Goal: Task Accomplishment & Management: Manage account settings

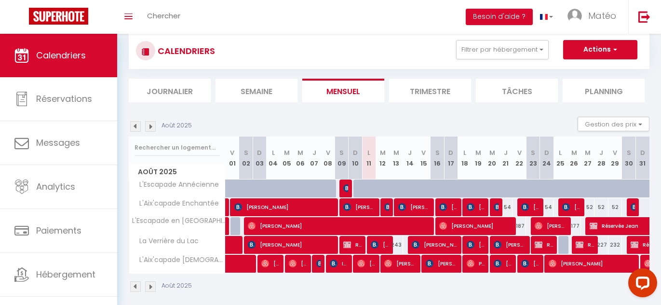
scroll to position [71, 0]
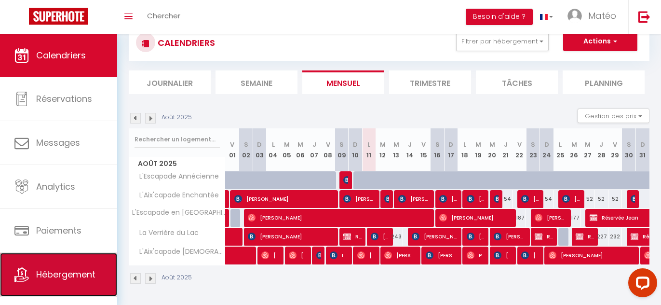
click at [65, 281] on link "Hébergement" at bounding box center [58, 273] width 117 height 43
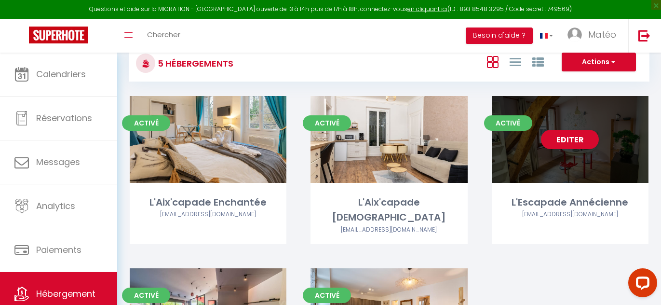
scroll to position [57, 0]
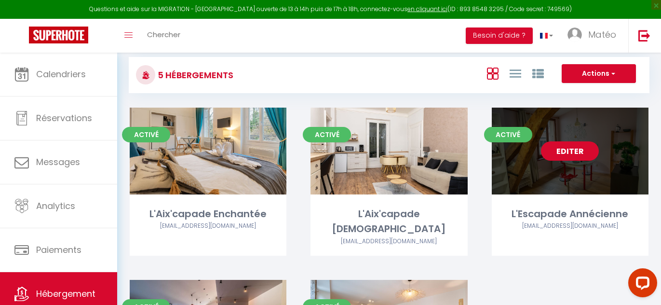
click at [561, 154] on link "Editer" at bounding box center [570, 150] width 58 height 19
select select "3"
select select "2"
select select "1"
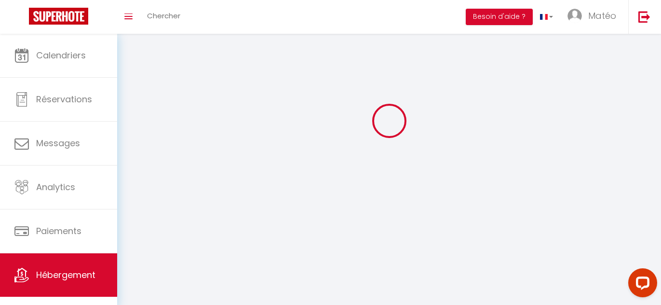
select select
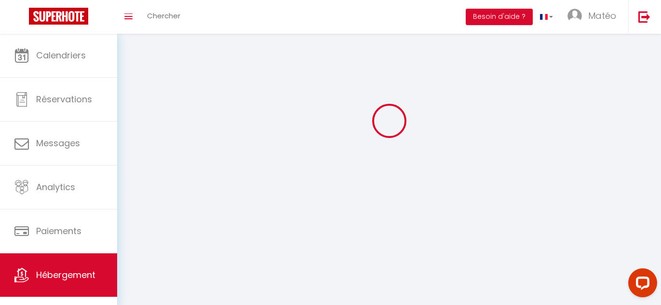
checkbox input "false"
select select
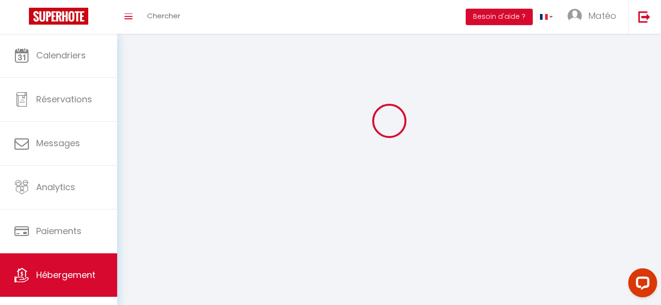
select select
select select "1"
select select
select select "28"
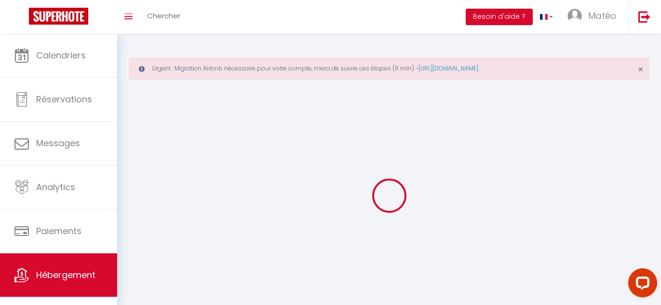
select select
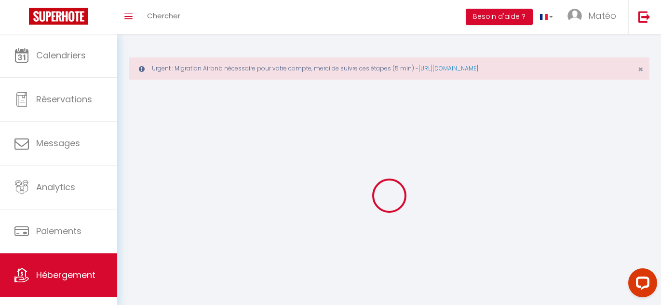
select select
checkbox input "false"
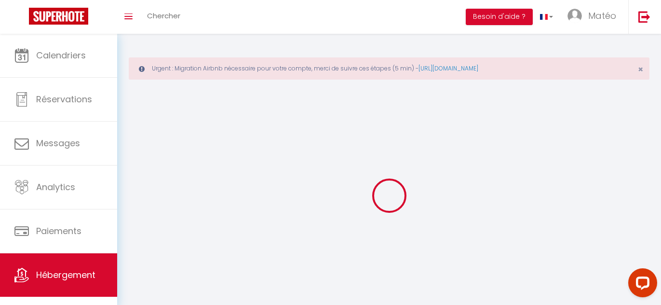
select select
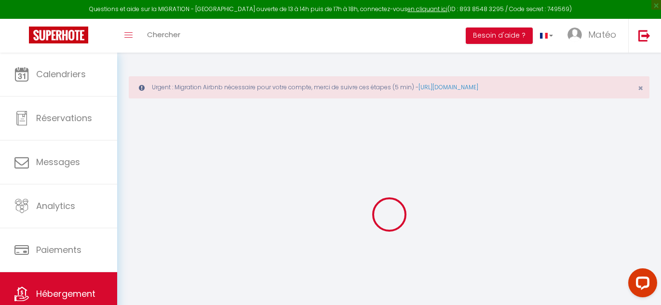
select select
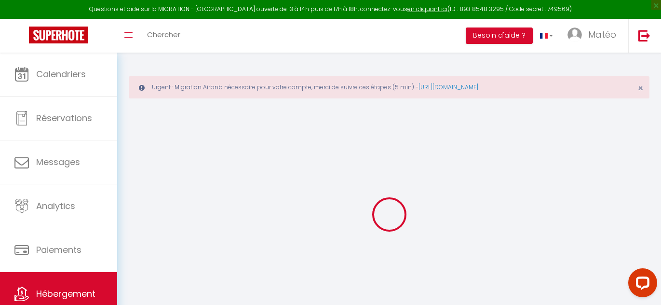
select select
checkbox input "false"
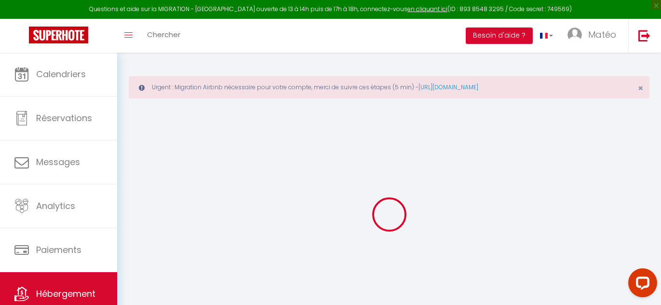
select select
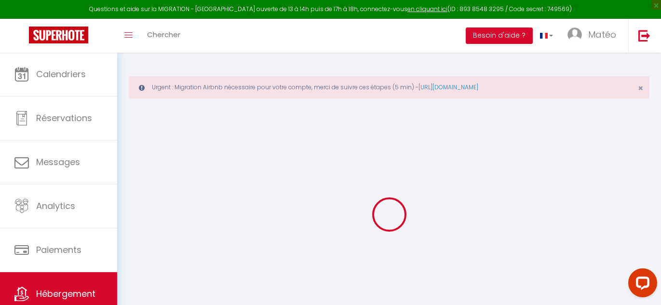
select select
checkbox input "false"
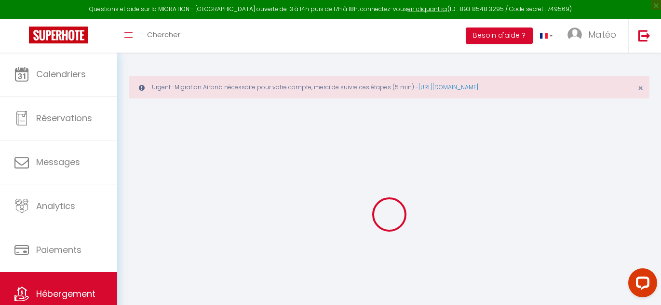
checkbox input "false"
select select
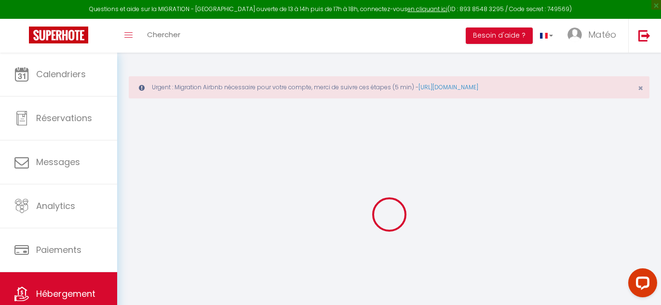
select select
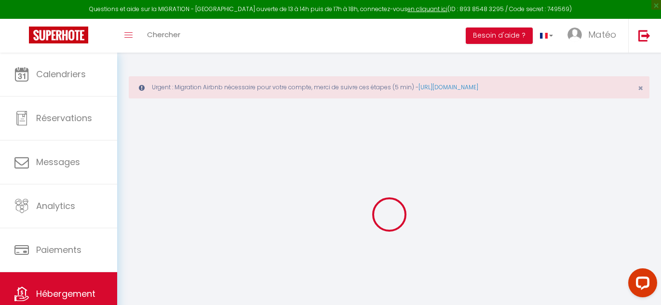
checkbox input "false"
select select
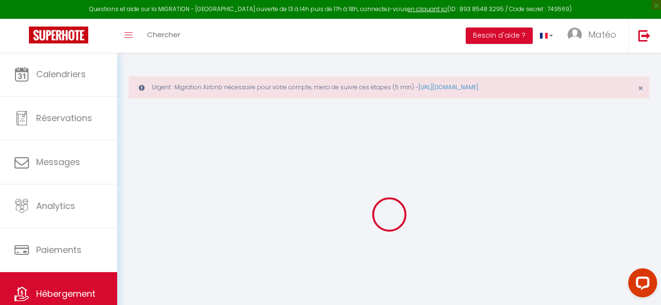
select select
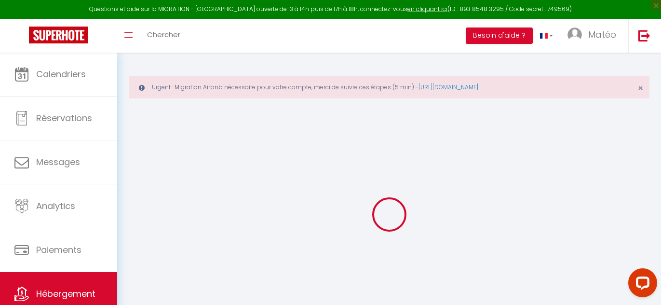
select select
checkbox input "false"
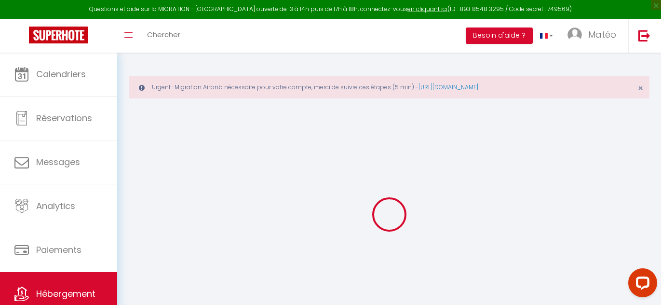
checkbox input "false"
select select
type input "L'Escapade Annécienne"
type input "Matéo"
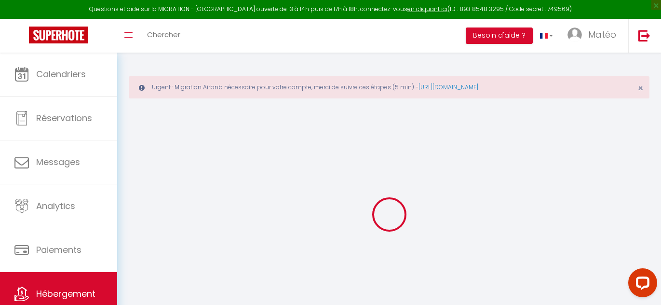
type input "94"
type input "30"
type input "0.80"
type input "300"
select select
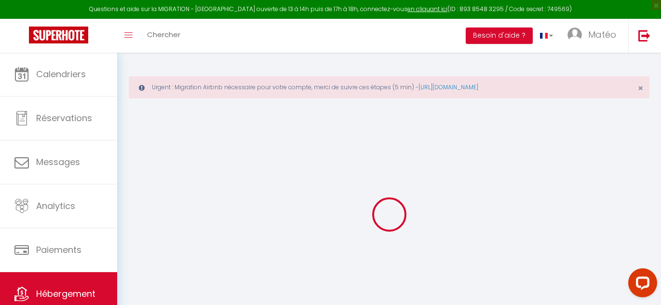
select select
type input "[STREET_ADDRESS]"
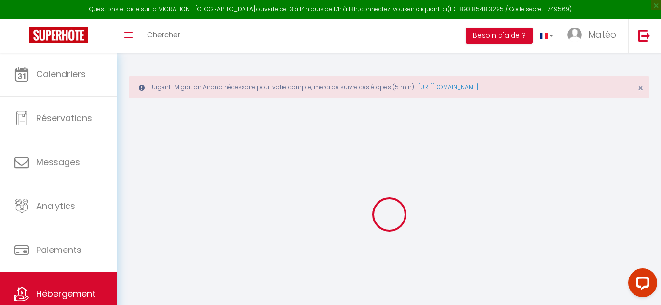
type input "74000"
type input "Annecy"
type input "[EMAIL_ADDRESS][DOMAIN_NAME]"
select select
checkbox input "false"
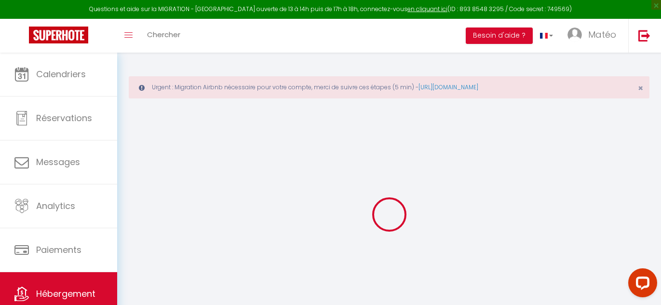
checkbox input "false"
type input "0"
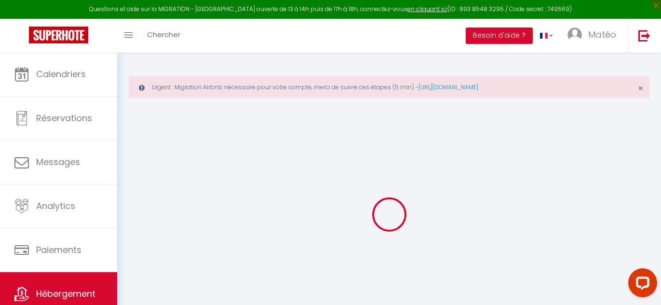
type input "0"
select select "19701"
select select
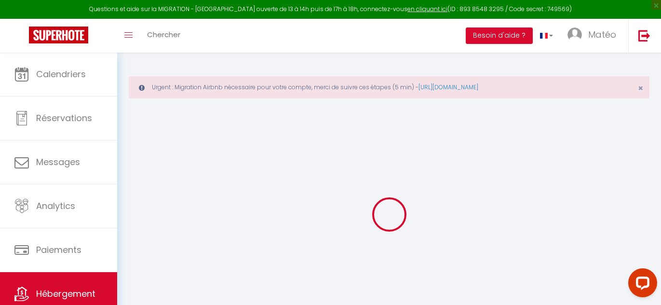
select select
checkbox input "false"
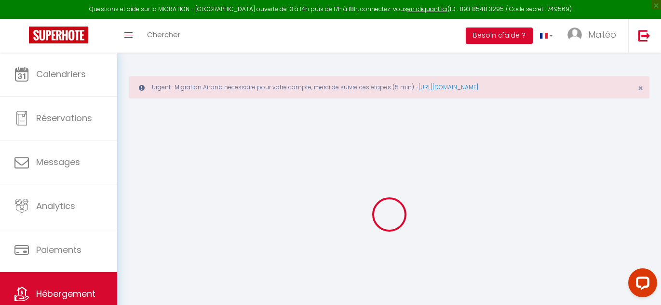
checkbox input "false"
select select
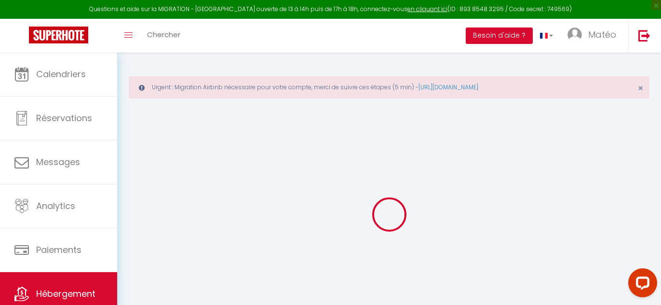
select select
checkbox input "false"
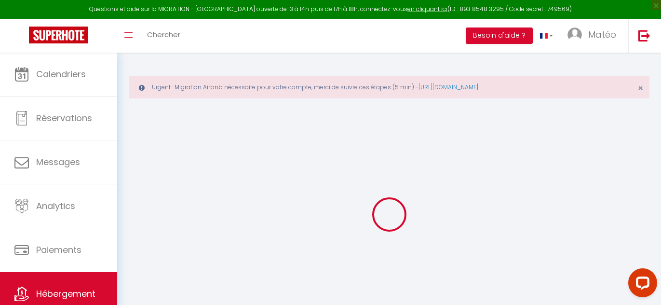
checkbox input "false"
select select
checkbox input "false"
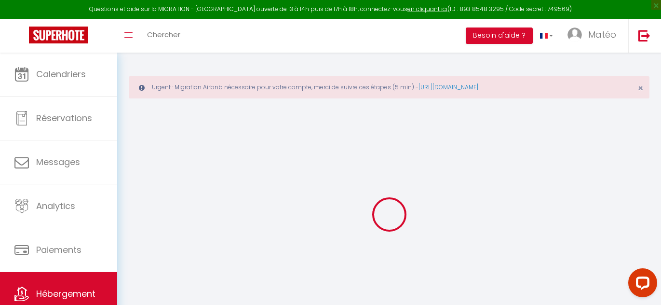
checkbox input "false"
select select "16:00"
select select
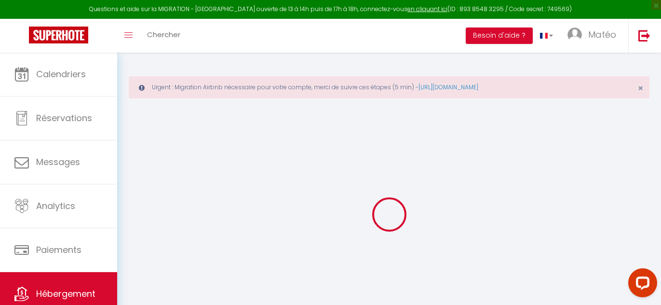
select select "11:00"
select select "30"
select select "120"
select select
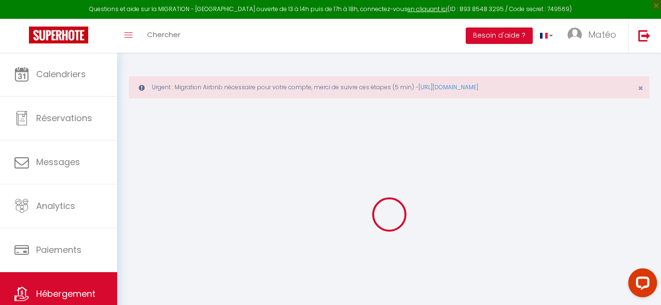
checkbox input "false"
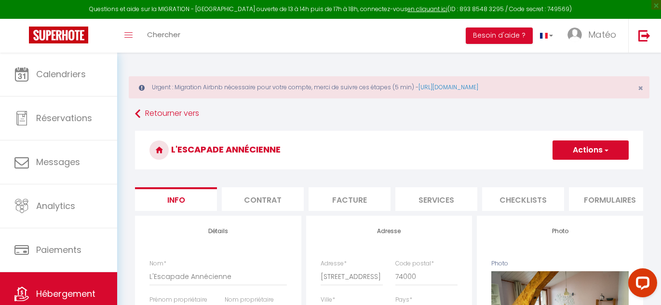
click at [566, 144] on button "Actions" at bounding box center [590, 149] width 76 height 19
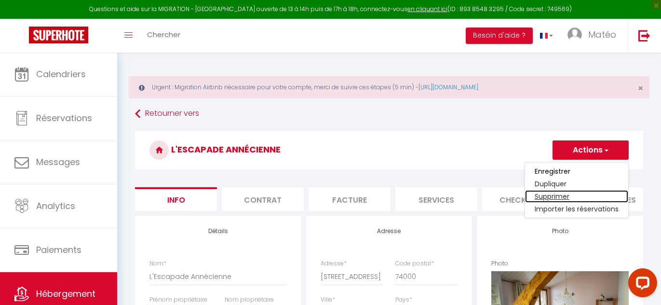
click at [560, 196] on link "Supprimer" at bounding box center [576, 196] width 103 height 13
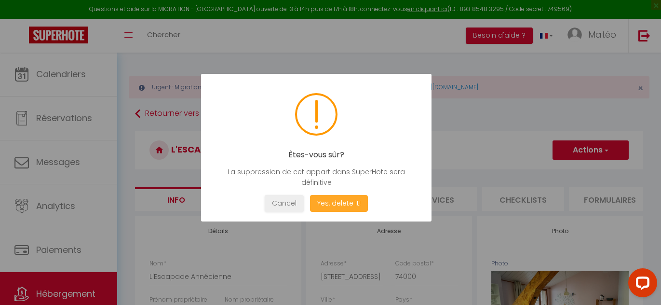
click at [332, 203] on button "Yes, delete it!" at bounding box center [339, 203] width 58 height 17
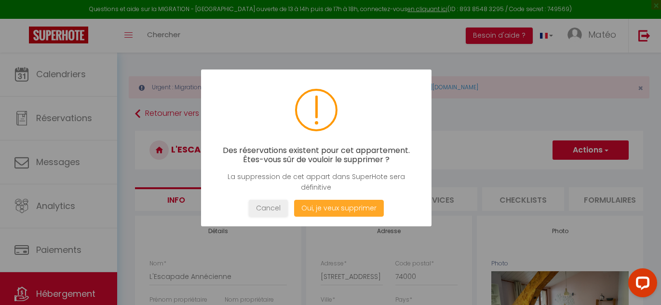
click at [314, 210] on button "Oui, je veux supprimer" at bounding box center [339, 207] width 90 height 17
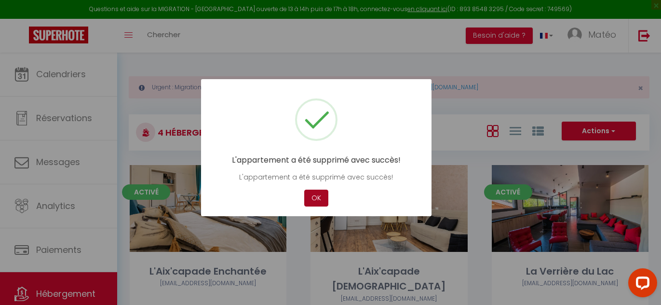
click at [322, 200] on button "OK" at bounding box center [316, 197] width 24 height 17
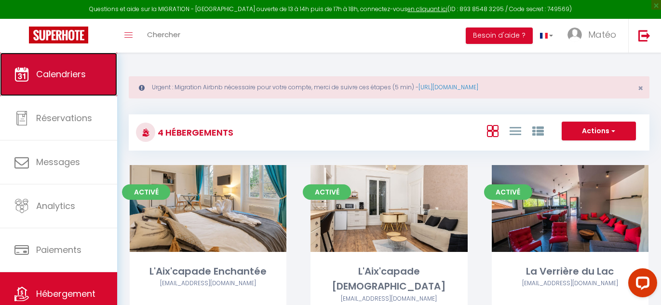
click at [85, 79] on span "Calendriers" at bounding box center [61, 74] width 50 height 12
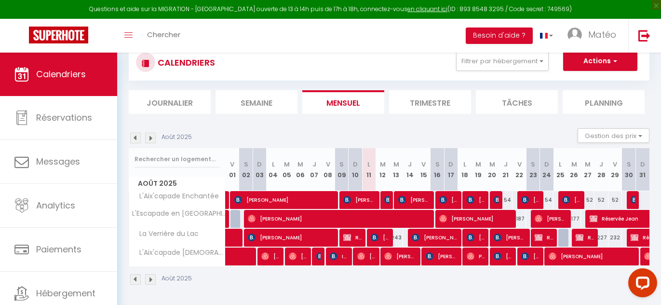
scroll to position [71, 0]
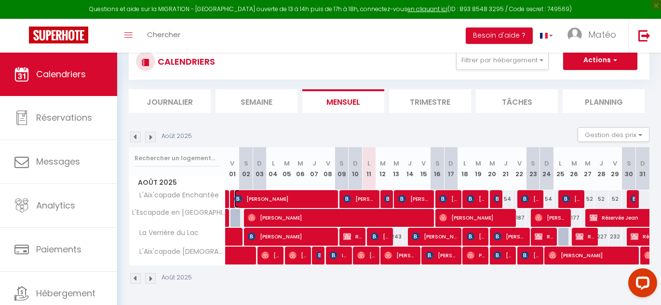
click at [299, 197] on span "[PERSON_NAME]" at bounding box center [283, 198] width 99 height 18
select select "OK"
select select "0"
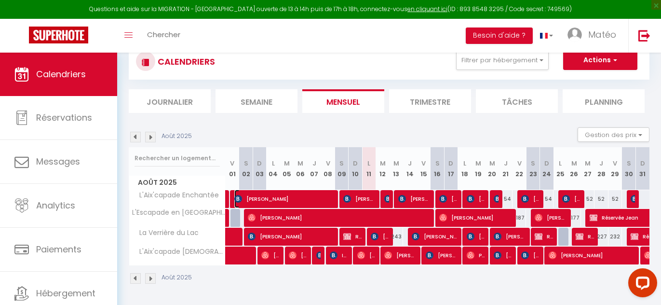
select select "1"
select select
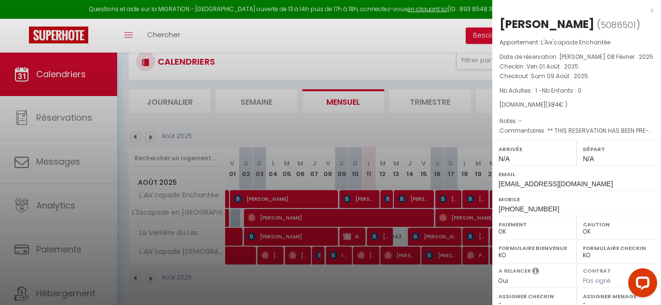
click at [311, 188] on div at bounding box center [330, 152] width 661 height 305
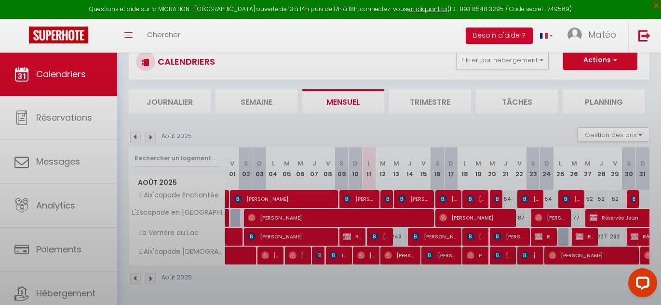
click at [311, 188] on div at bounding box center [330, 152] width 661 height 305
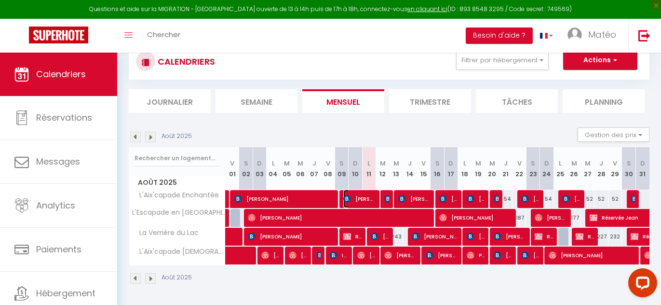
click at [358, 196] on span "[PERSON_NAME]" at bounding box center [358, 198] width 31 height 18
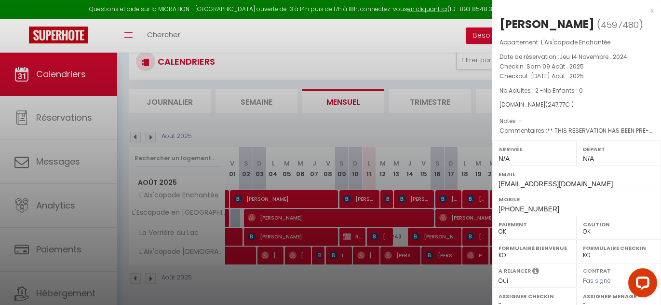
click at [288, 204] on div at bounding box center [330, 152] width 661 height 305
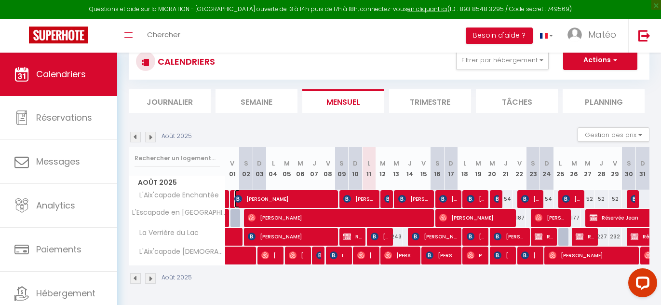
click at [299, 195] on span "[PERSON_NAME]" at bounding box center [283, 198] width 99 height 18
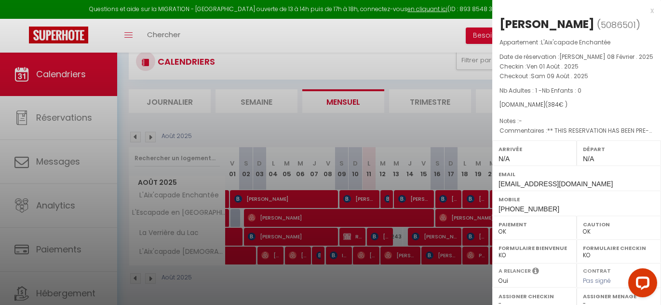
click at [399, 197] on div at bounding box center [330, 152] width 661 height 305
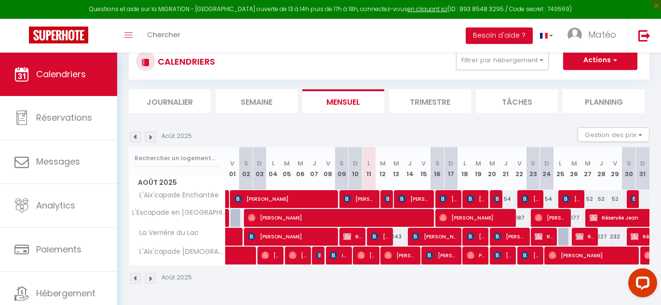
click at [376, 200] on div at bounding box center [371, 199] width 13 height 18
click at [389, 201] on div "52" at bounding box center [396, 199] width 14 height 18
click at [387, 198] on img at bounding box center [388, 199] width 8 height 8
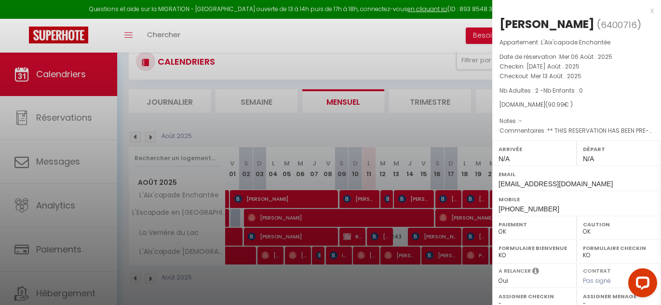
click at [387, 198] on div at bounding box center [330, 152] width 661 height 305
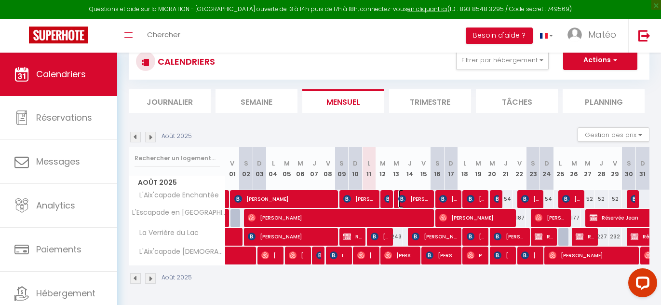
click at [423, 196] on span "[PERSON_NAME]" at bounding box center [413, 198] width 31 height 18
select select "KO"
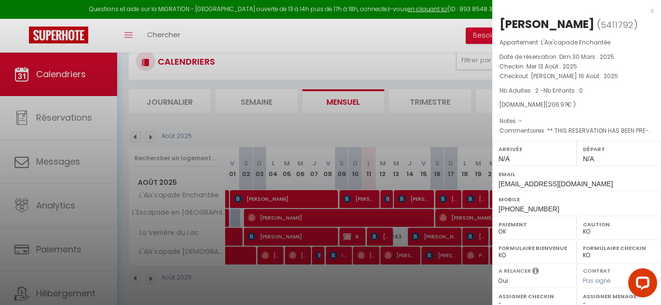
click at [423, 196] on div at bounding box center [330, 152] width 661 height 305
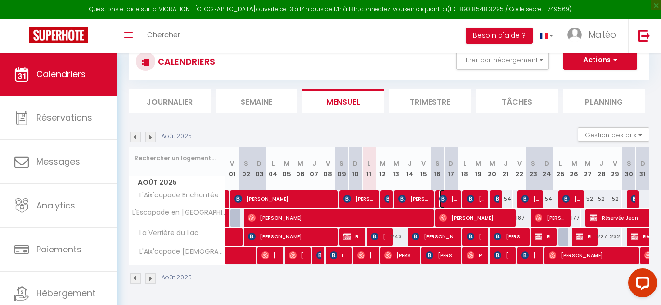
click at [449, 200] on span "[PERSON_NAME]" at bounding box center [448, 198] width 18 height 18
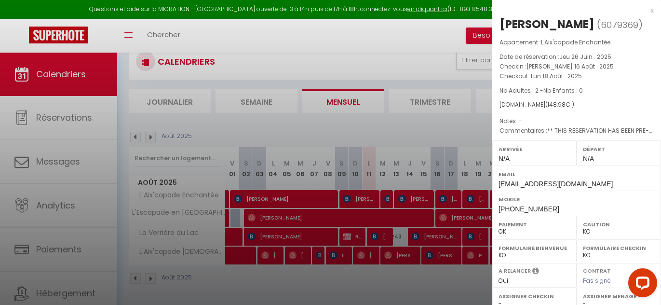
click at [451, 200] on div at bounding box center [330, 152] width 661 height 305
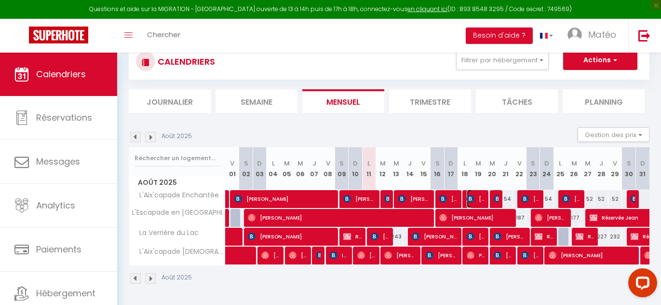
click at [471, 197] on img at bounding box center [470, 199] width 8 height 8
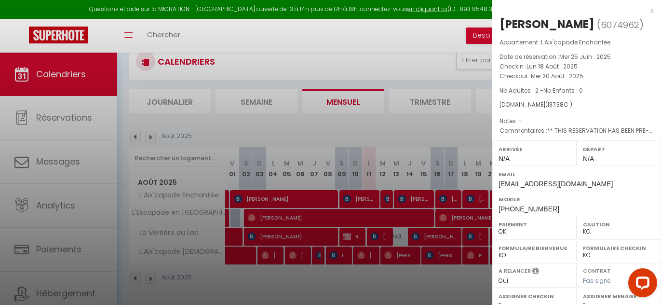
click at [471, 197] on div at bounding box center [330, 152] width 661 height 305
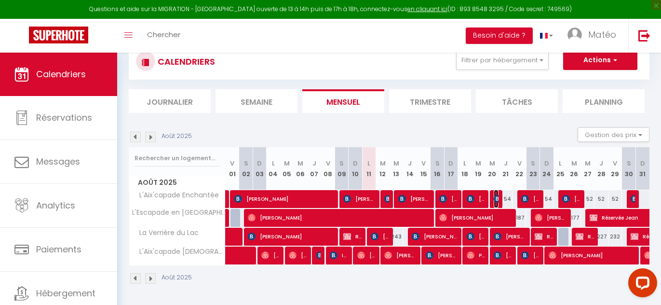
click at [495, 199] on img at bounding box center [497, 199] width 8 height 8
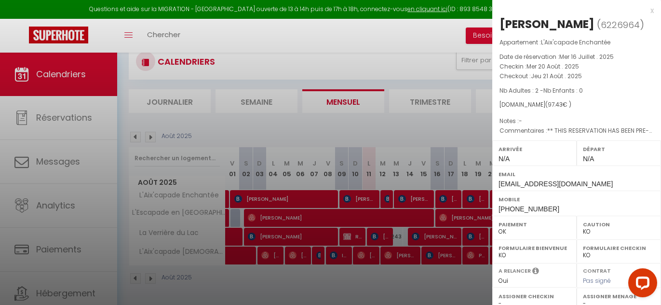
click at [476, 203] on div at bounding box center [330, 152] width 661 height 305
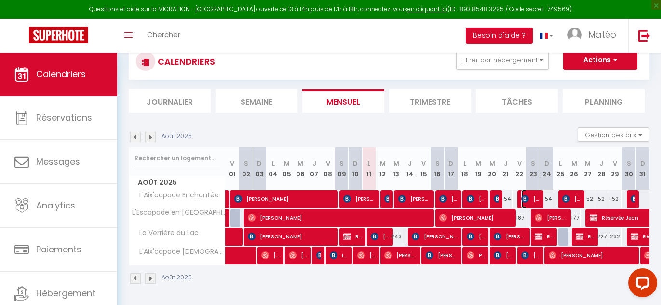
click at [525, 199] on img at bounding box center [525, 199] width 8 height 8
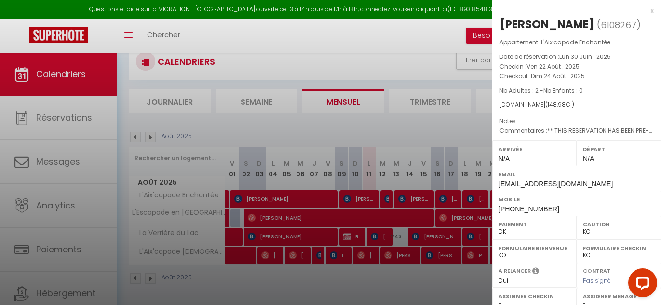
click at [466, 194] on div at bounding box center [330, 152] width 661 height 305
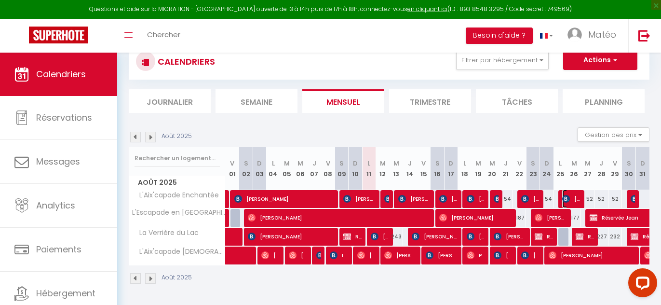
click at [568, 202] on img at bounding box center [566, 199] width 8 height 8
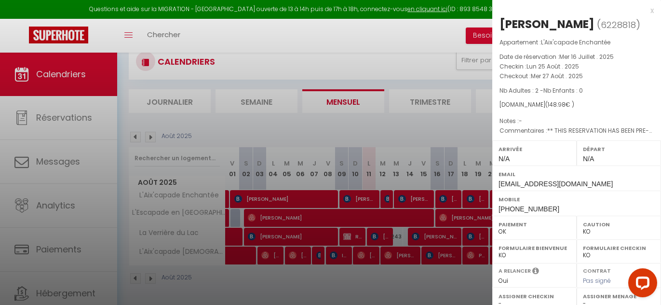
click at [447, 178] on div at bounding box center [330, 152] width 661 height 305
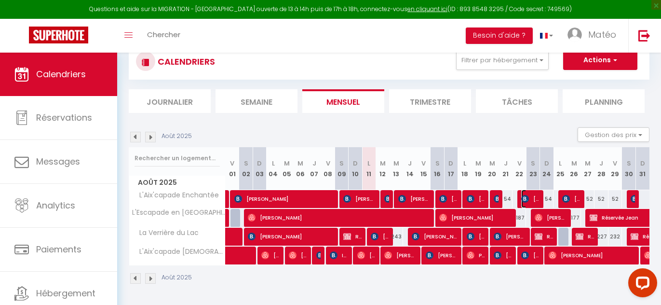
click at [528, 199] on img at bounding box center [525, 199] width 8 height 8
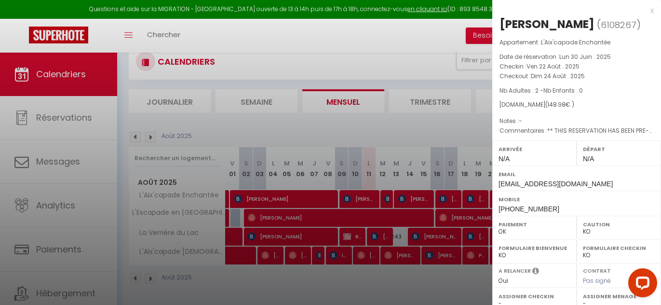
click at [457, 194] on div at bounding box center [330, 152] width 661 height 305
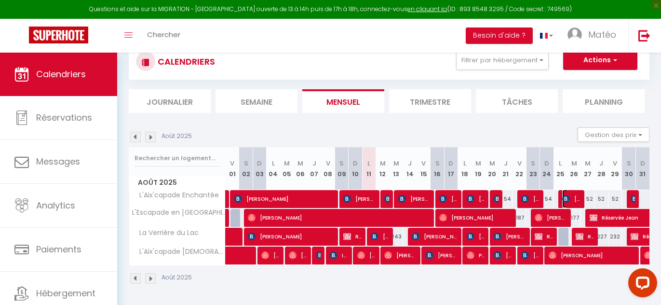
click at [571, 196] on span "[PERSON_NAME]" at bounding box center [571, 198] width 18 height 18
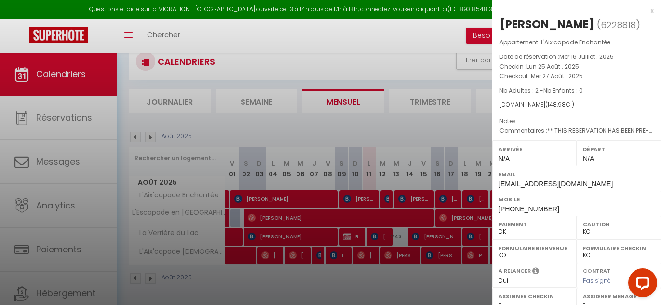
click at [460, 172] on div at bounding box center [330, 152] width 661 height 305
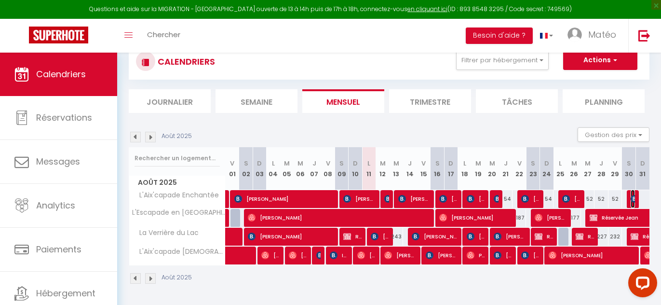
click at [631, 199] on img at bounding box center [634, 199] width 8 height 8
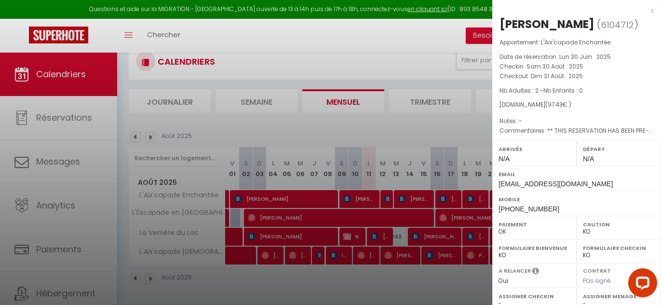
click at [476, 185] on div at bounding box center [330, 152] width 661 height 305
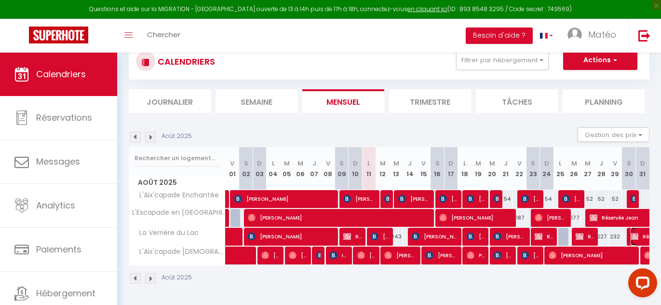
click at [640, 238] on span "Réservée [PERSON_NAME]" at bounding box center [652, 236] width 44 height 18
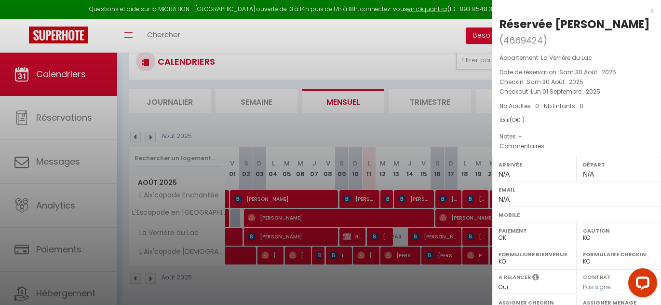
click at [476, 218] on div at bounding box center [330, 152] width 661 height 305
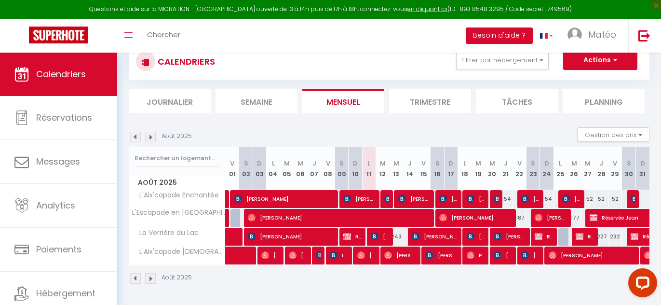
click at [475, 122] on section "Août 2025 Gestion des prix Nb Nuits minimum Règles Disponibilité Août 2025 V 01…" at bounding box center [389, 206] width 520 height 176
click at [475, 126] on section "Août 2025 Gestion des prix Nb Nuits minimum Règles Disponibilité Août 2025 V 01…" at bounding box center [389, 206] width 520 height 176
click at [330, 139] on div "Août 2025 Gestion des prix Nb Nuits minimum Règles Disponibilité" at bounding box center [389, 137] width 520 height 20
click at [602, 236] on div "227" at bounding box center [600, 236] width 13 height 18
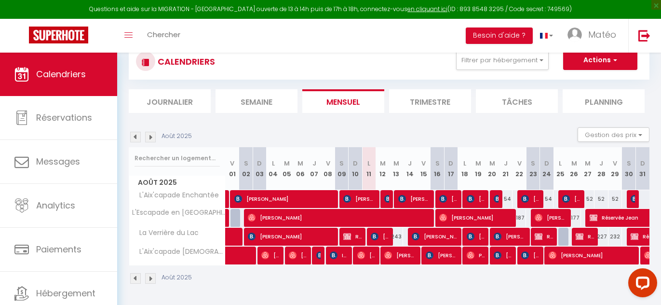
type input "227"
type input "Jeu 28 Août 2025"
type input "Ven 29 Août 2025"
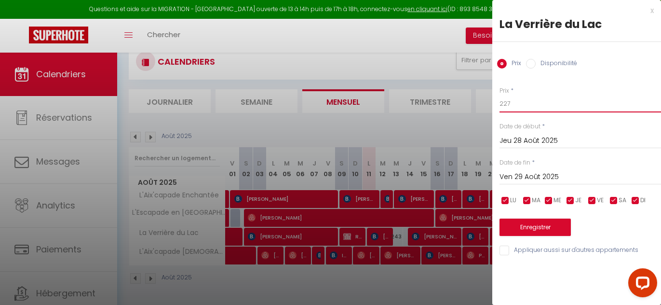
click at [523, 107] on input "227" at bounding box center [579, 103] width 161 height 17
type input "223"
click at [538, 226] on button "Enregistrer" at bounding box center [534, 226] width 71 height 17
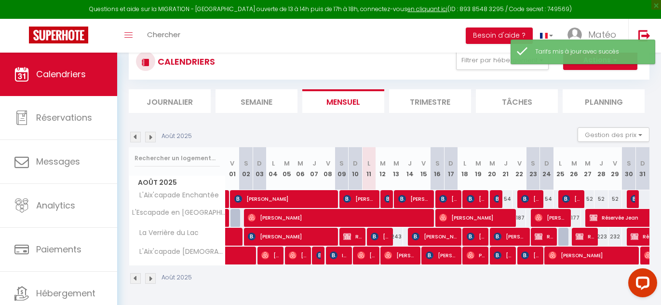
click at [615, 236] on div "232" at bounding box center [614, 236] width 13 height 18
type input "232"
type input "Ven 29 Août 2025"
type input "[PERSON_NAME] 30 Août 2025"
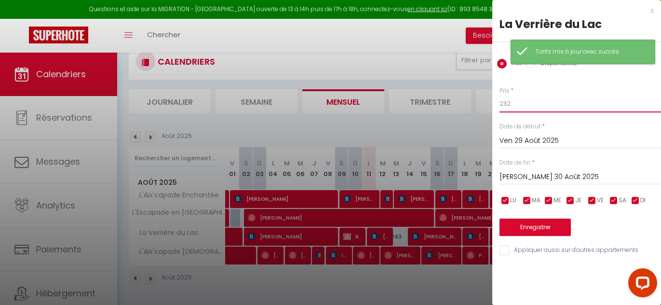
click at [517, 104] on input "232" at bounding box center [579, 103] width 161 height 17
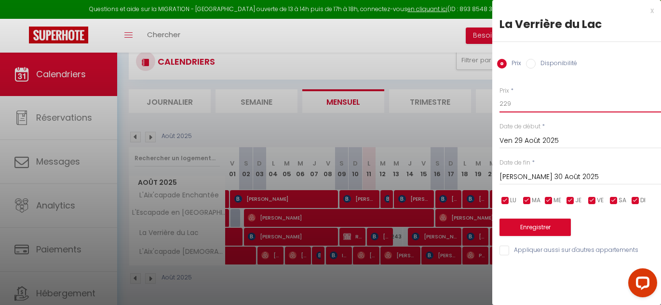
type input "229"
click at [530, 229] on button "Enregistrer" at bounding box center [534, 226] width 71 height 17
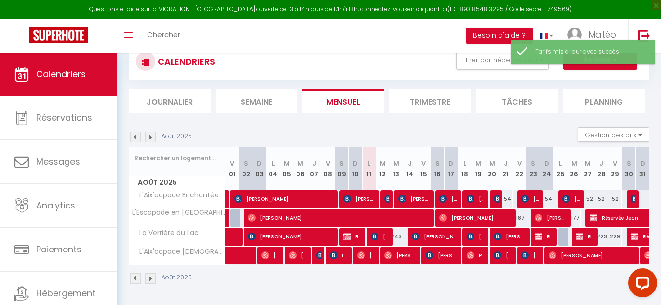
click at [523, 129] on div "Août 2025 Gestion des prix Nb Nuits minimum Règles Disponibilité" at bounding box center [389, 137] width 520 height 20
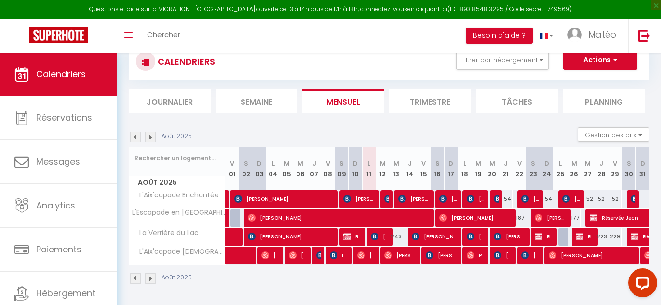
scroll to position [0, 0]
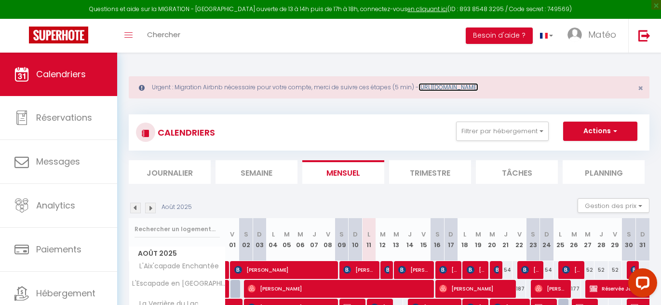
click at [438, 84] on link "[URL][DOMAIN_NAME]" at bounding box center [448, 87] width 60 height 8
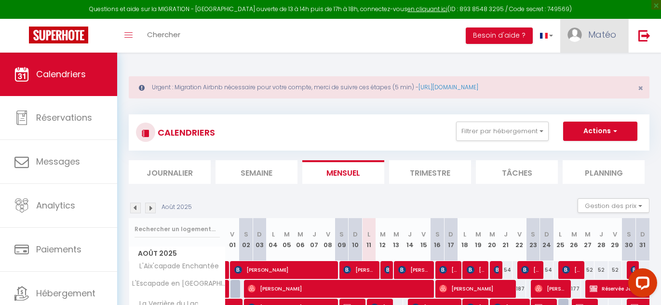
click at [587, 41] on link "Matéo" at bounding box center [594, 36] width 68 height 34
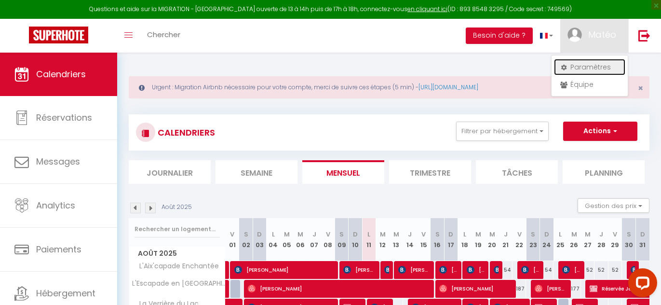
click at [571, 69] on link "Paramètres" at bounding box center [589, 67] width 71 height 16
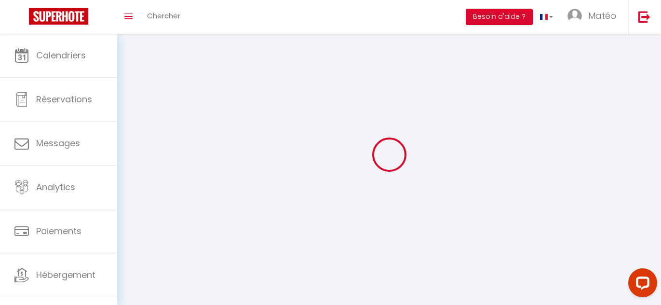
select select "fr"
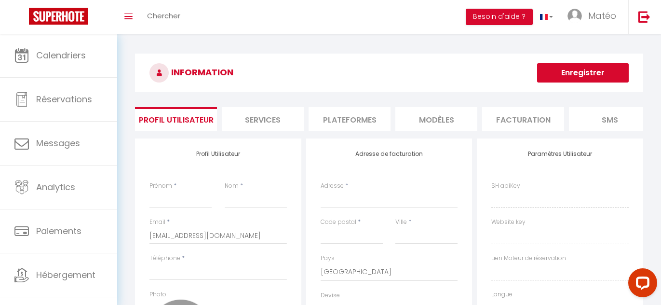
type input "Matéo"
type input "Chevrou"
type input "0636782456"
type input "[STREET_ADDRESS][PERSON_NAME]"
type input "69006"
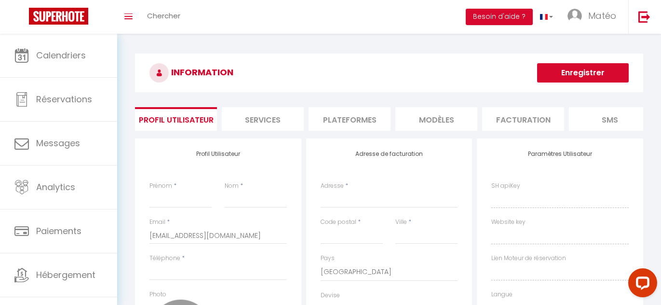
type input "[GEOGRAPHIC_DATA]"
select select "28"
type input "WNRJJpqfIqZbF1LEIGHpokiJW"
type input "HHWz0TRCnFrLudQgbEACF6qjs"
type input "[URL][DOMAIN_NAME]"
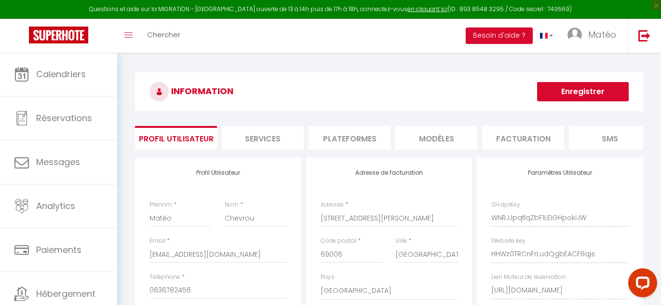
click at [372, 141] on li "Plateformes" at bounding box center [349, 138] width 82 height 24
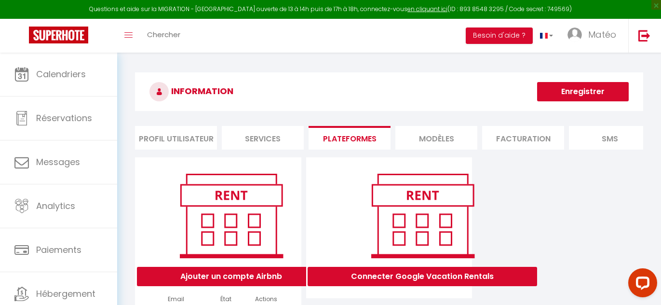
scroll to position [76, 0]
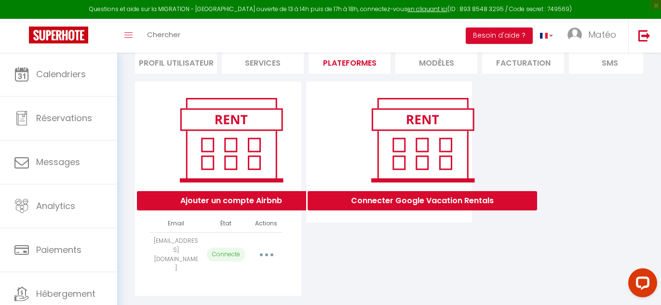
click at [270, 247] on button "button" at bounding box center [266, 254] width 27 height 15
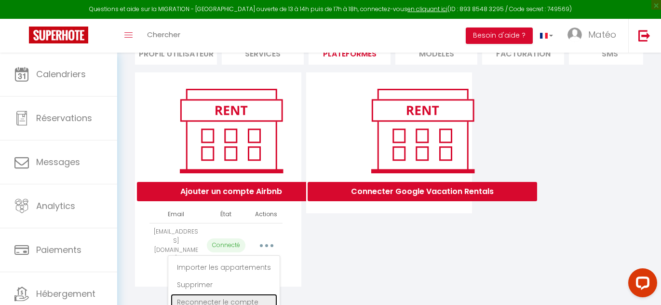
click at [244, 293] on link "Reconnecter le compte" at bounding box center [224, 301] width 106 height 16
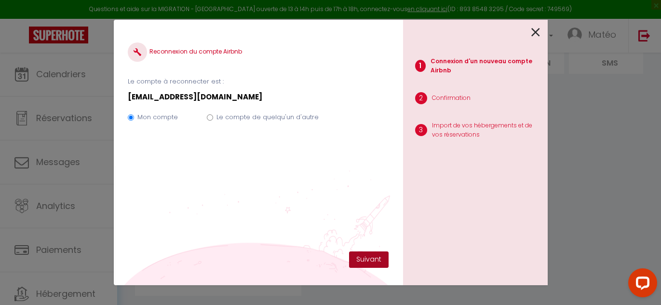
click at [362, 258] on button "Suivant" at bounding box center [369, 259] width 40 height 16
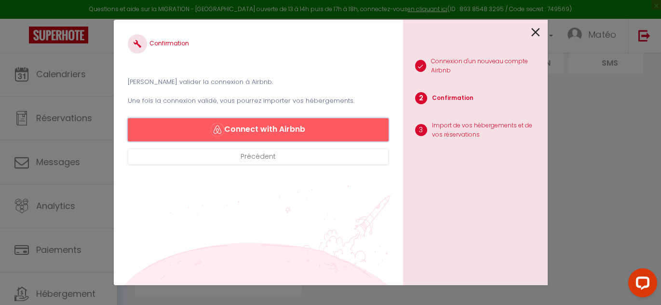
click at [307, 128] on button "Connect with Airbnb" at bounding box center [258, 129] width 260 height 23
click at [274, 133] on button "Connect with Airbnb" at bounding box center [258, 129] width 260 height 23
click at [245, 127] on button "Connect with Airbnb" at bounding box center [258, 129] width 260 height 23
